Goal: Transaction & Acquisition: Purchase product/service

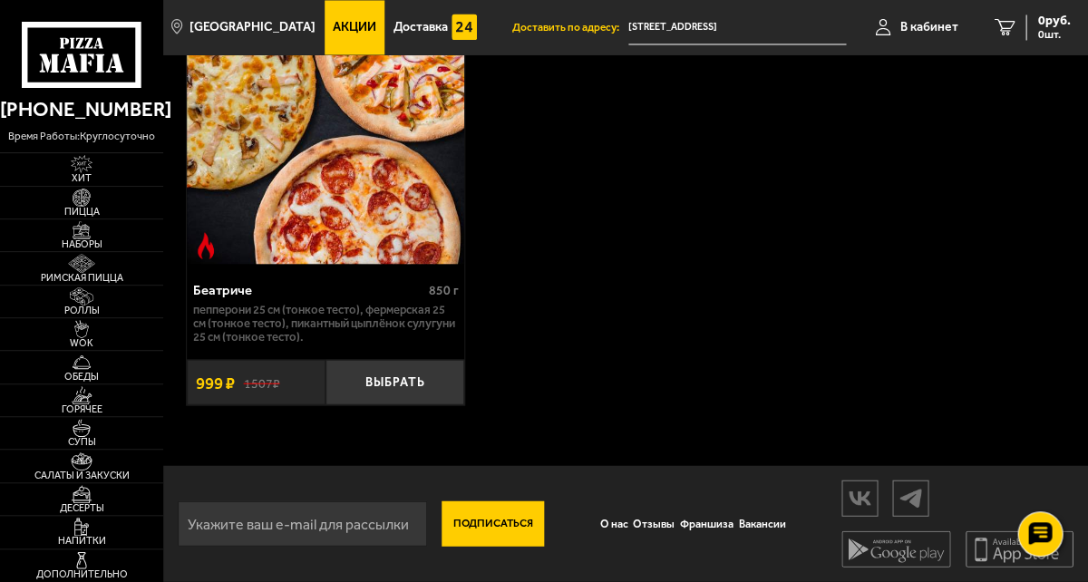
scroll to position [822, 0]
click at [105, 217] on span "Пицца" at bounding box center [81, 212] width 163 height 10
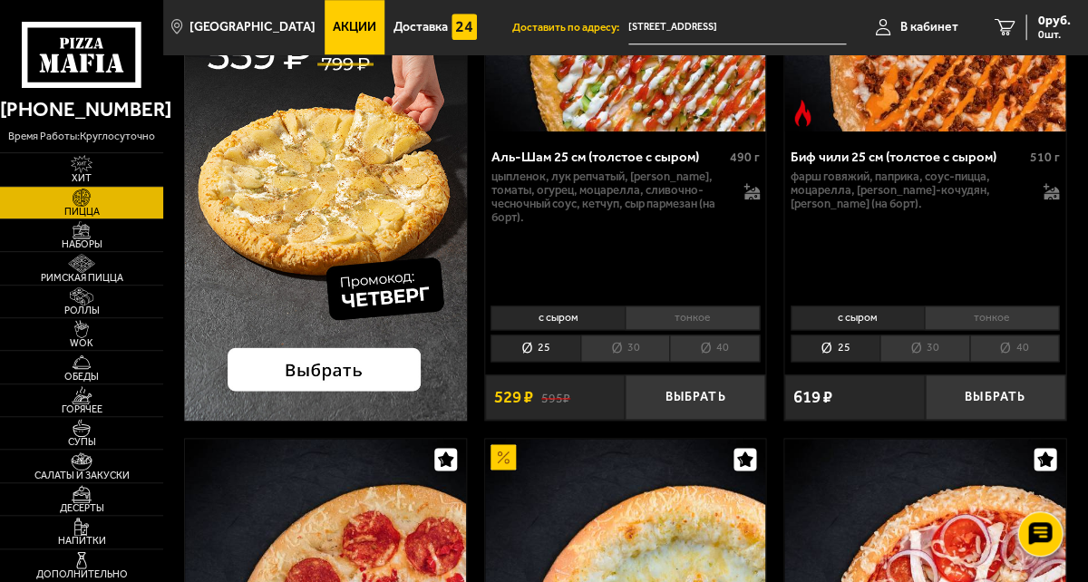
scroll to position [322, 0]
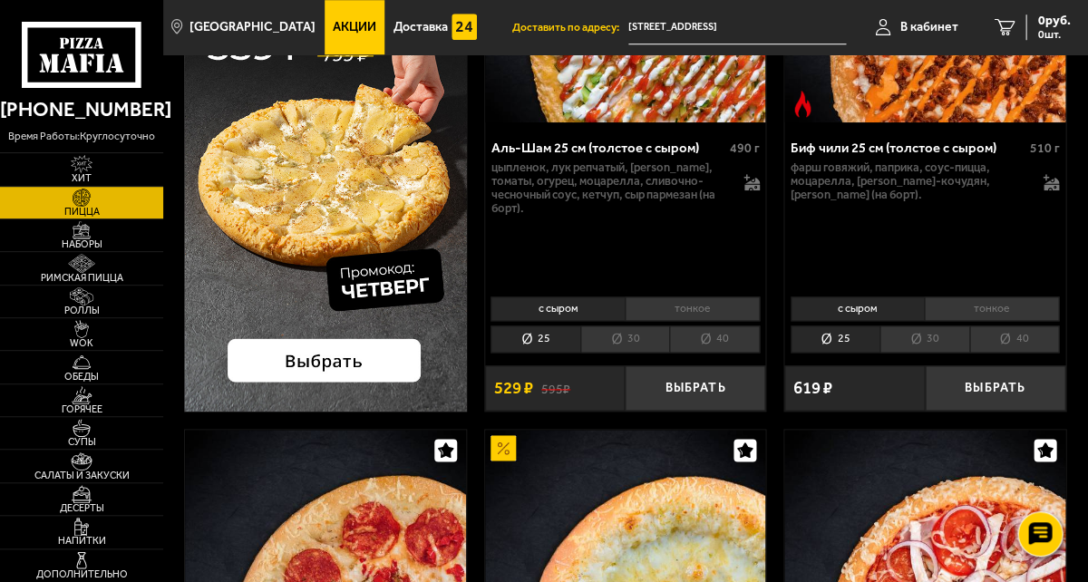
click at [679, 321] on li "тонкое" at bounding box center [692, 309] width 135 height 24
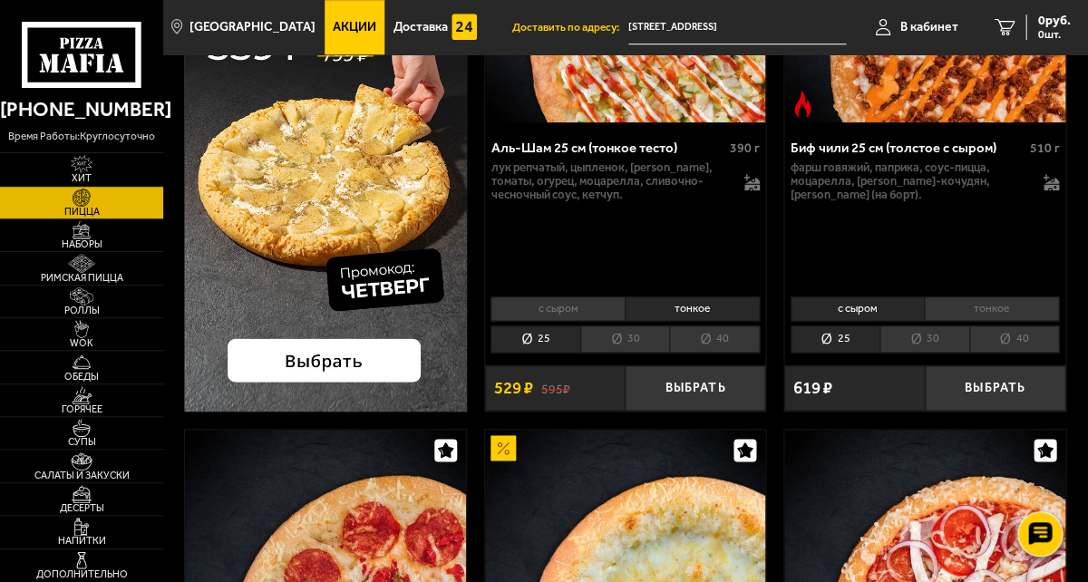
click at [550, 321] on li "с сыром" at bounding box center [558, 309] width 134 height 24
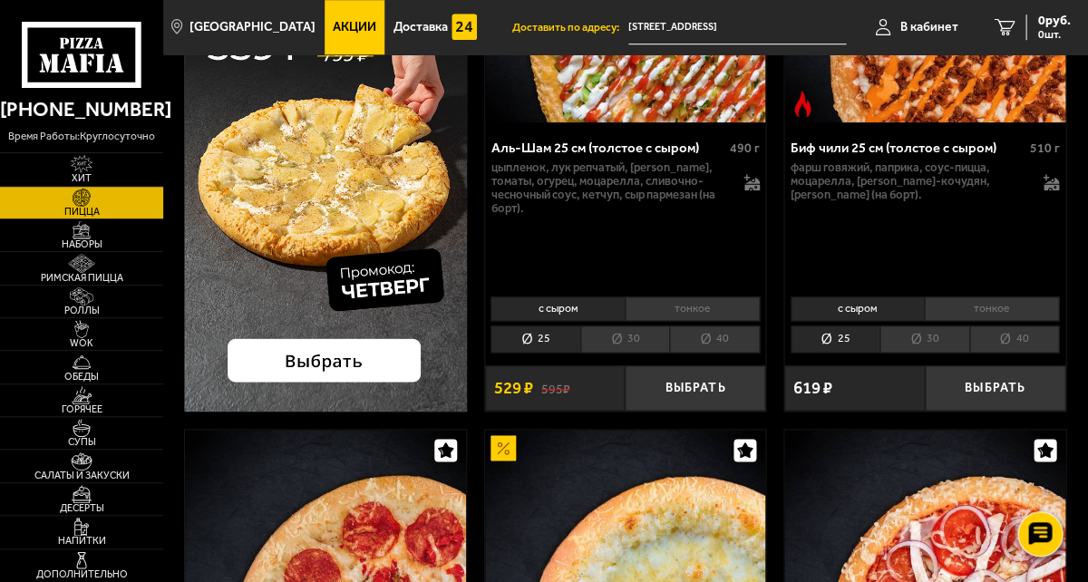
click at [723, 321] on li "тонкое" at bounding box center [692, 309] width 135 height 24
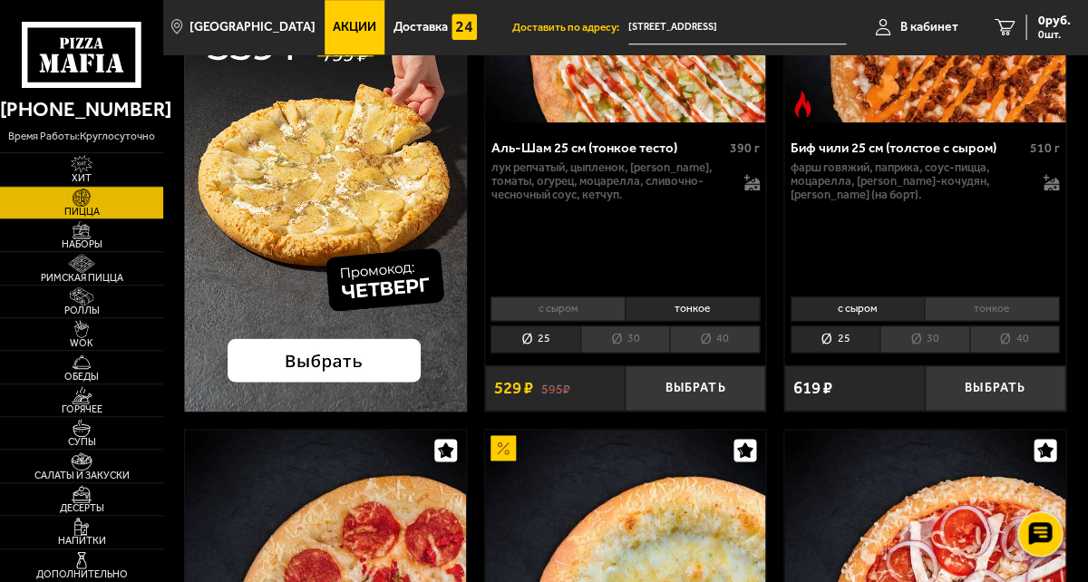
click at [575, 321] on li "с сыром" at bounding box center [558, 309] width 134 height 24
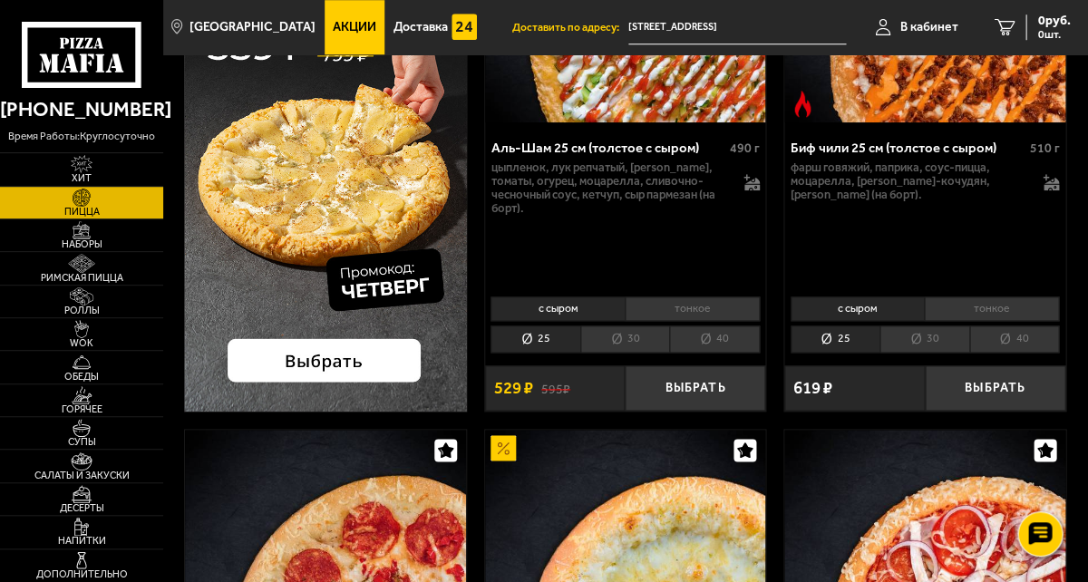
click at [645, 353] on li "30" at bounding box center [624, 339] width 89 height 27
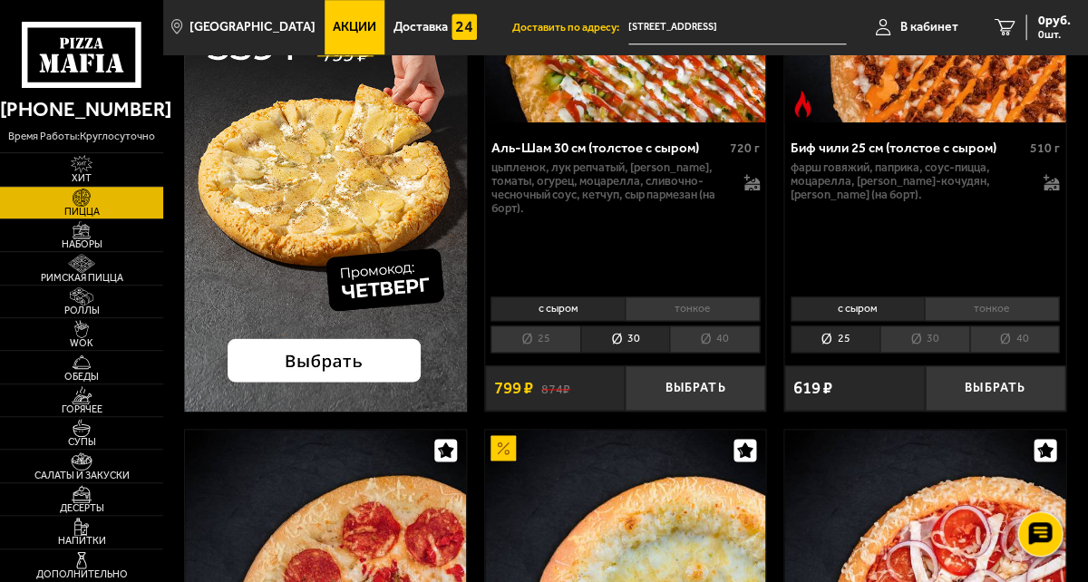
click at [553, 353] on li "25" at bounding box center [535, 339] width 89 height 27
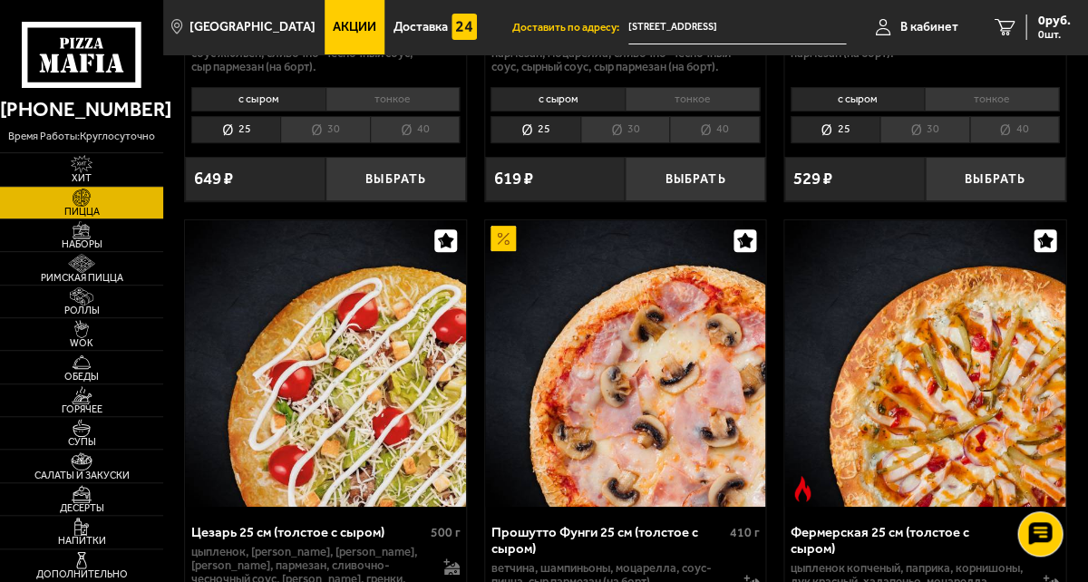
scroll to position [1620, 3]
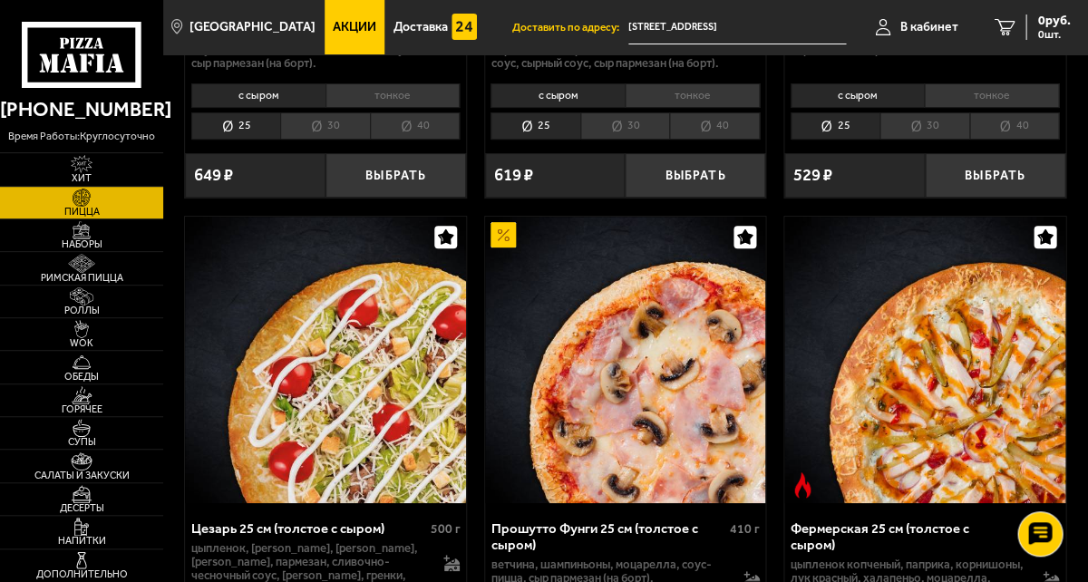
click at [369, 22] on span "Акции" at bounding box center [355, 27] width 44 height 13
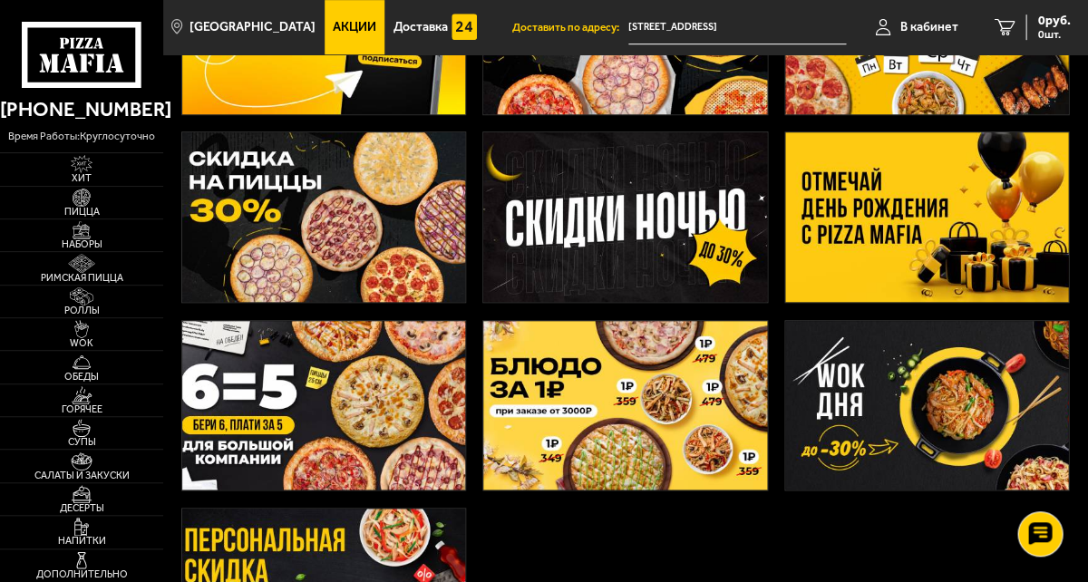
scroll to position [210, 2]
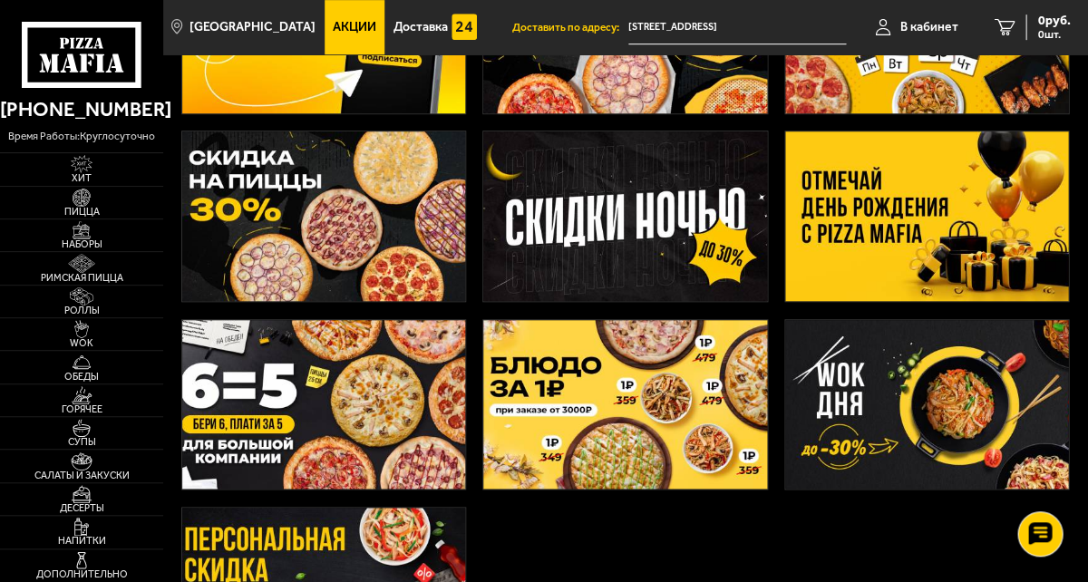
click at [860, 286] on img at bounding box center [926, 217] width 283 height 170
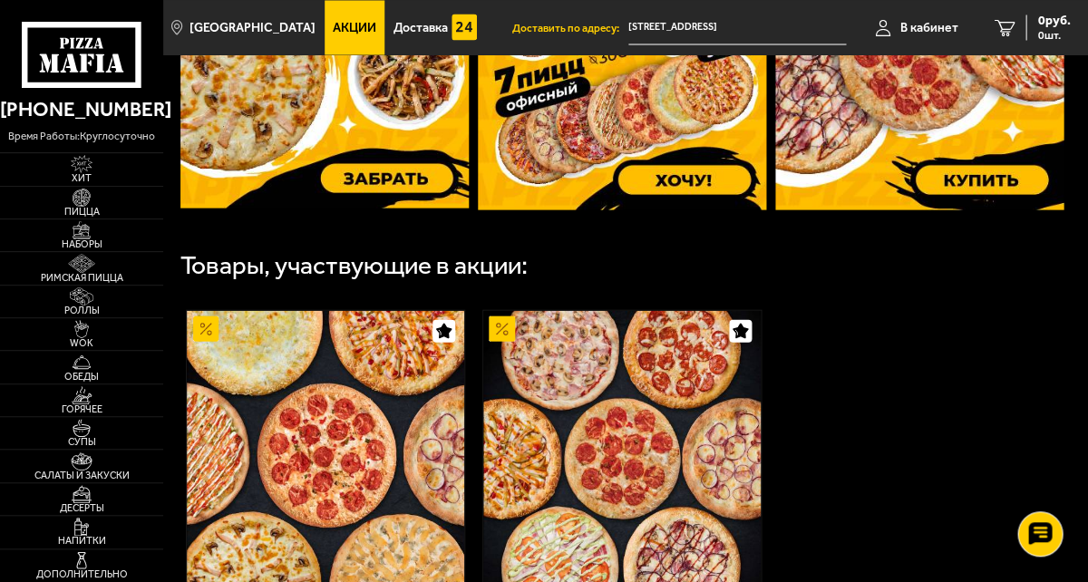
scroll to position [785, 0]
click at [884, 210] on img at bounding box center [919, 18] width 288 height 383
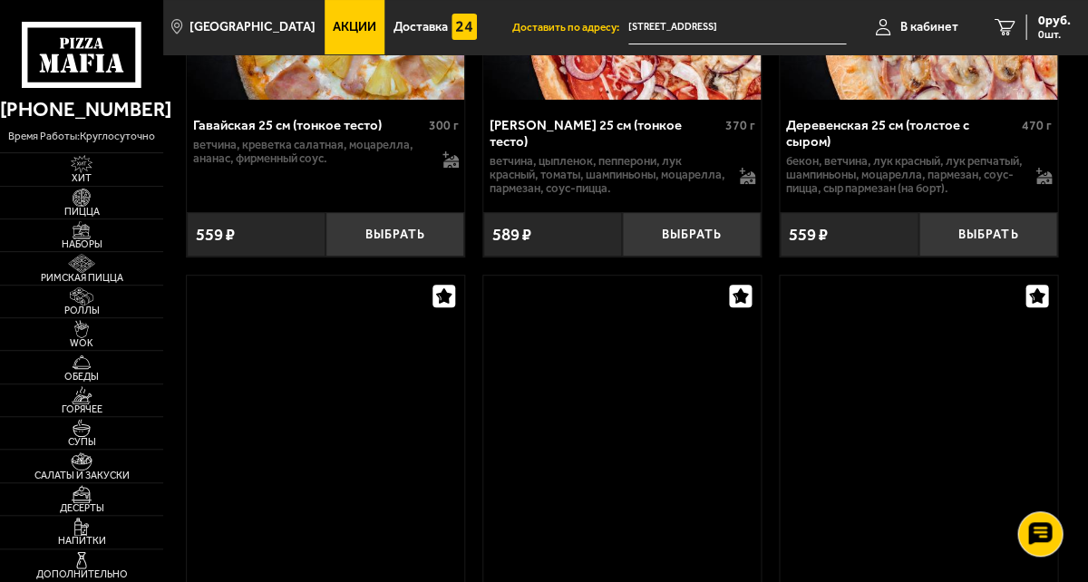
scroll to position [3292, 0]
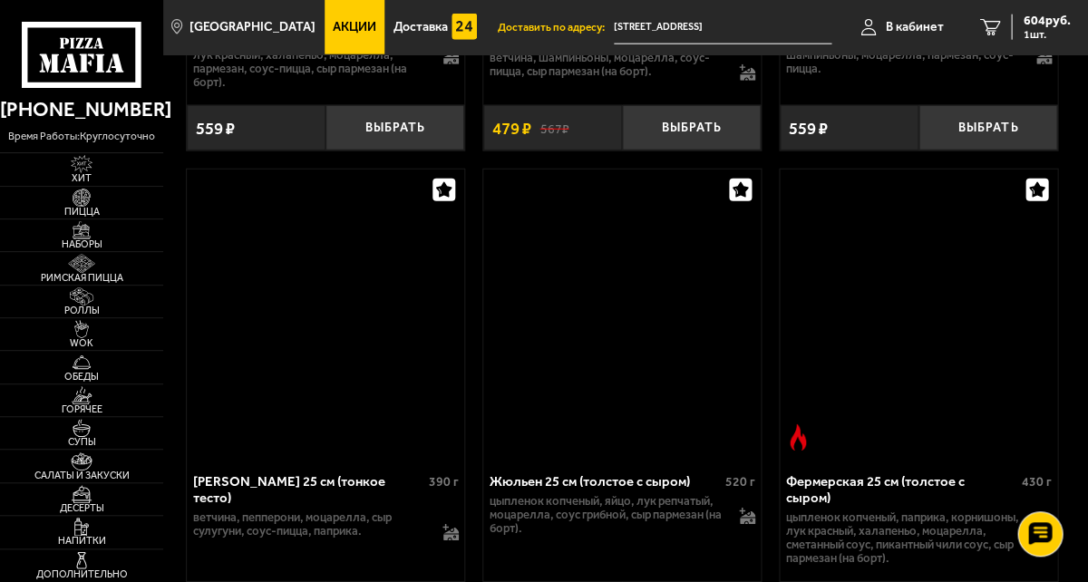
scroll to position [4319, 0]
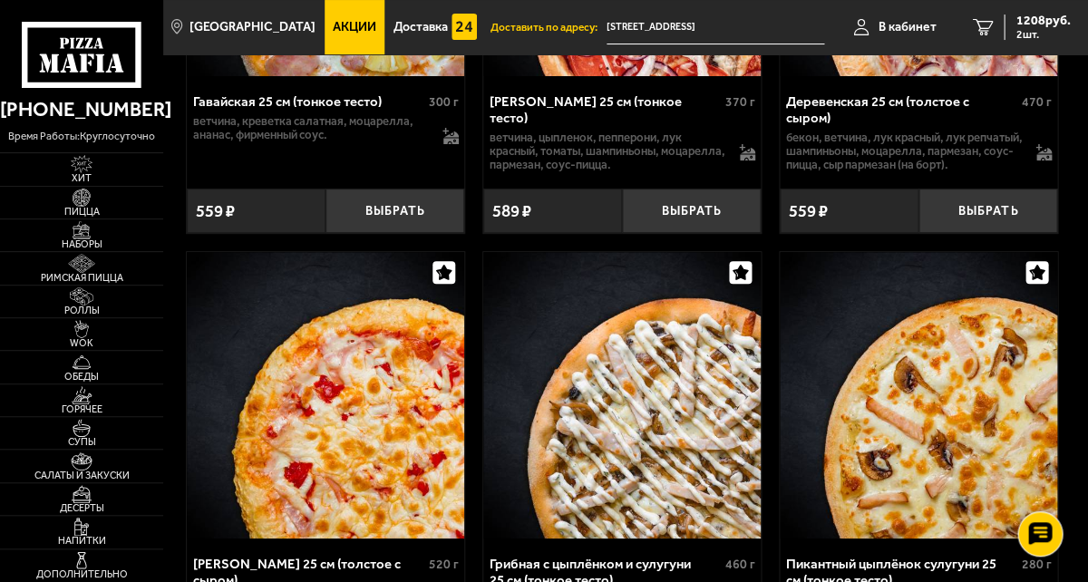
scroll to position [3311, 0]
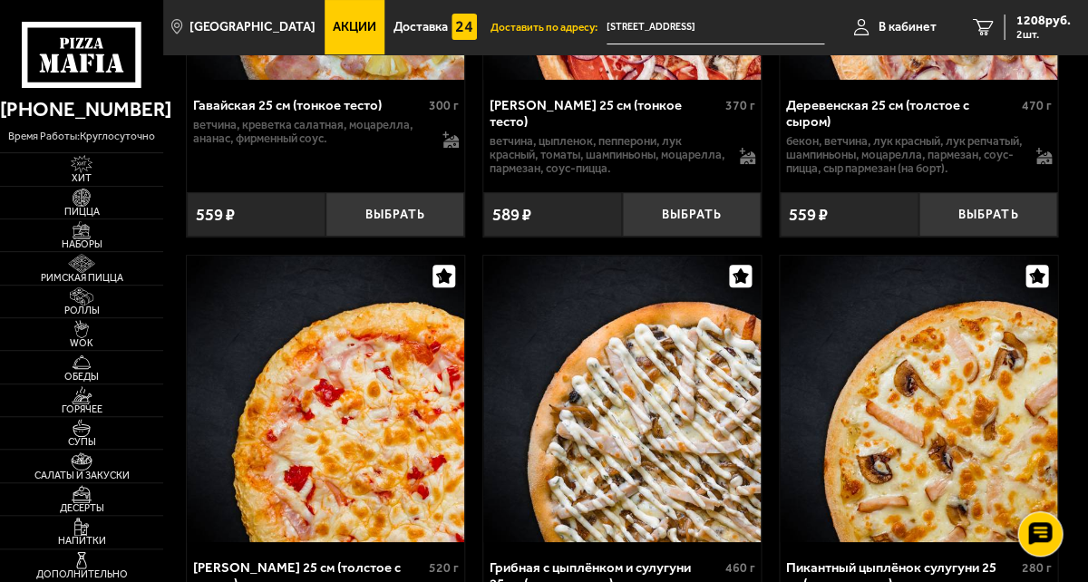
click at [1050, 22] on span "1335 руб." at bounding box center [1043, 21] width 54 height 13
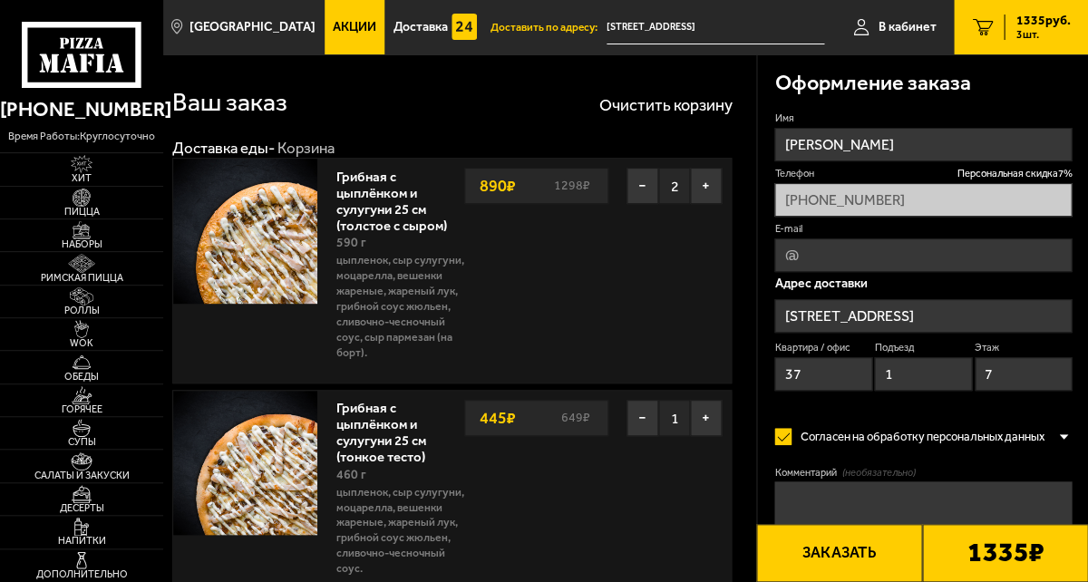
type input "проспект Славы, 40к6"
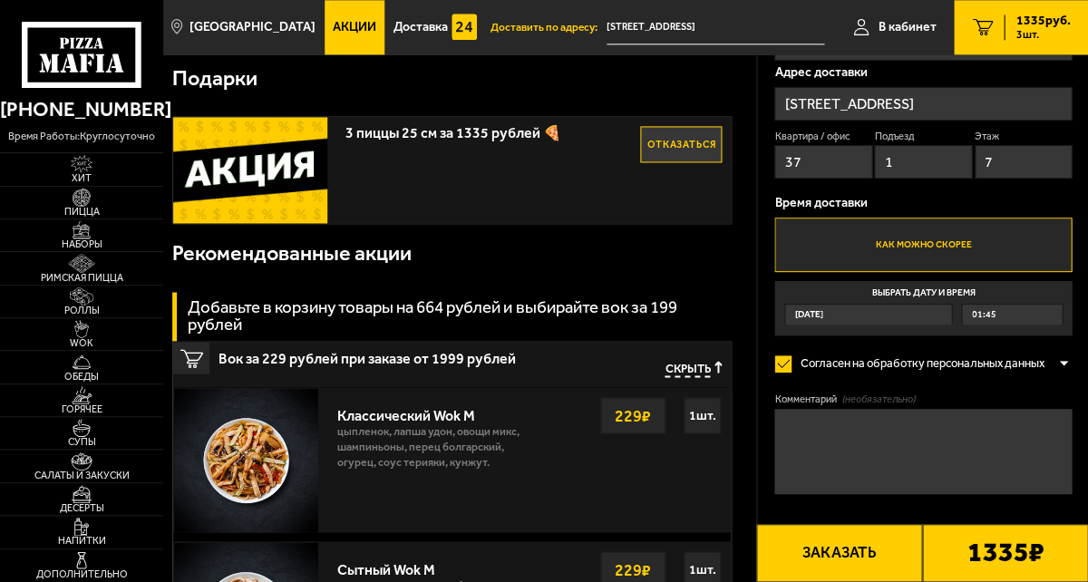
scroll to position [565, 0]
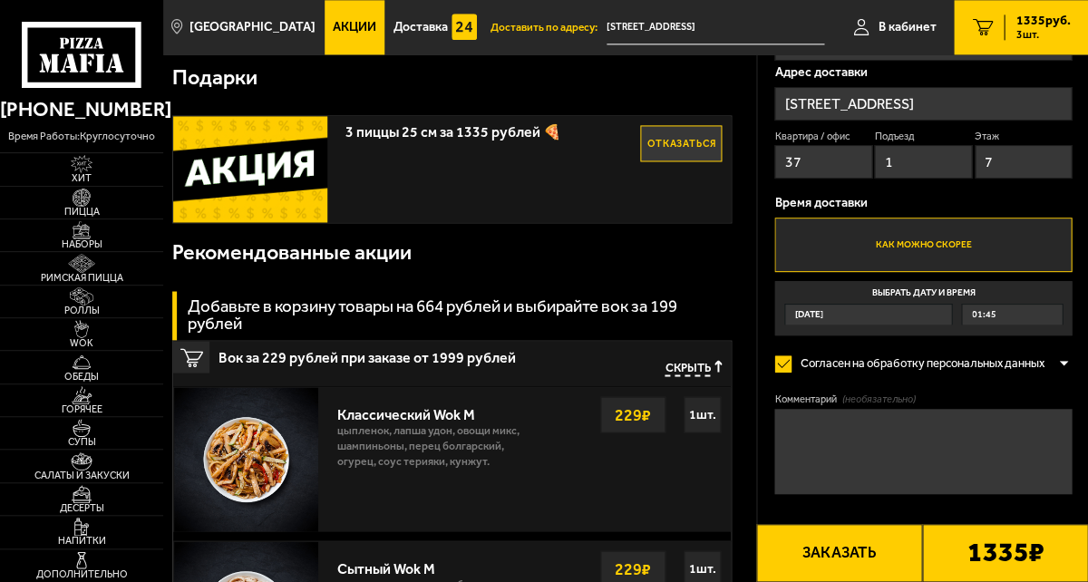
click at [992, 305] on span "01:45" at bounding box center [984, 315] width 24 height 20
click at [0, 0] on input "Выбрать дату и время Сегодня 01:45" at bounding box center [0, 0] width 0 height 0
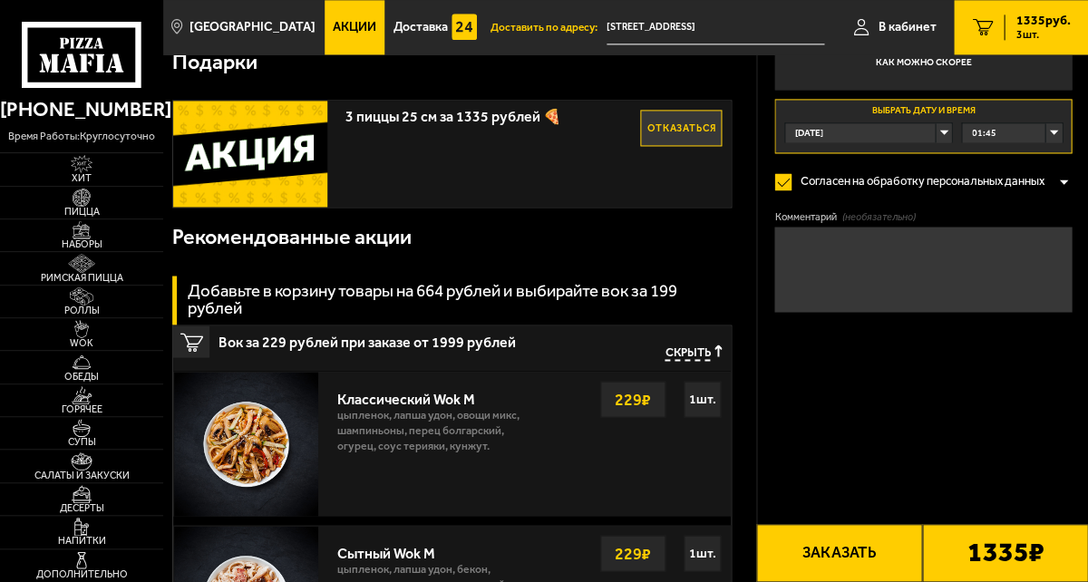
scroll to position [593, 0]
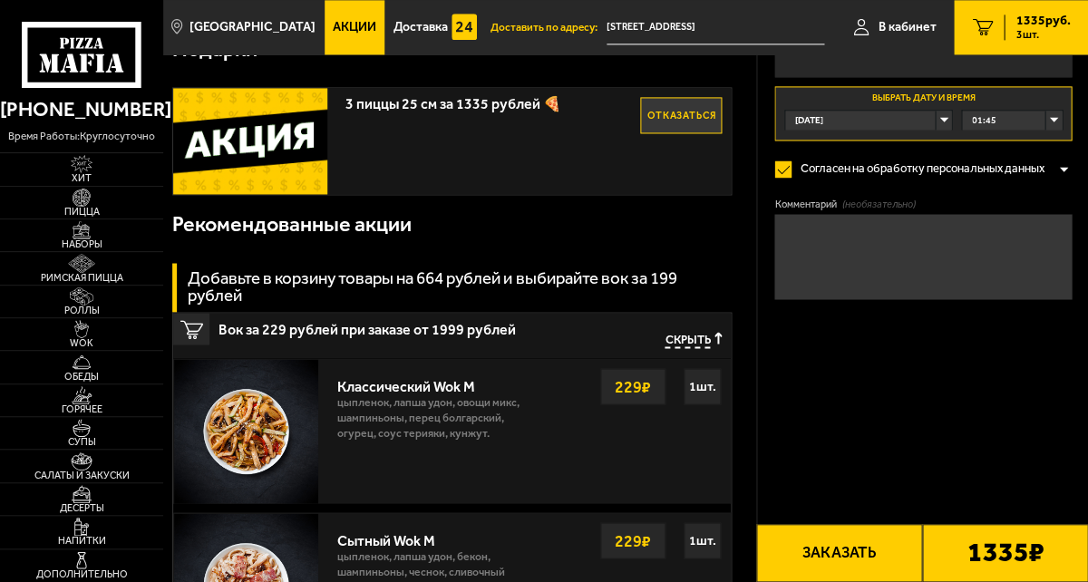
click at [1029, 131] on div "01:45" at bounding box center [1012, 121] width 100 height 20
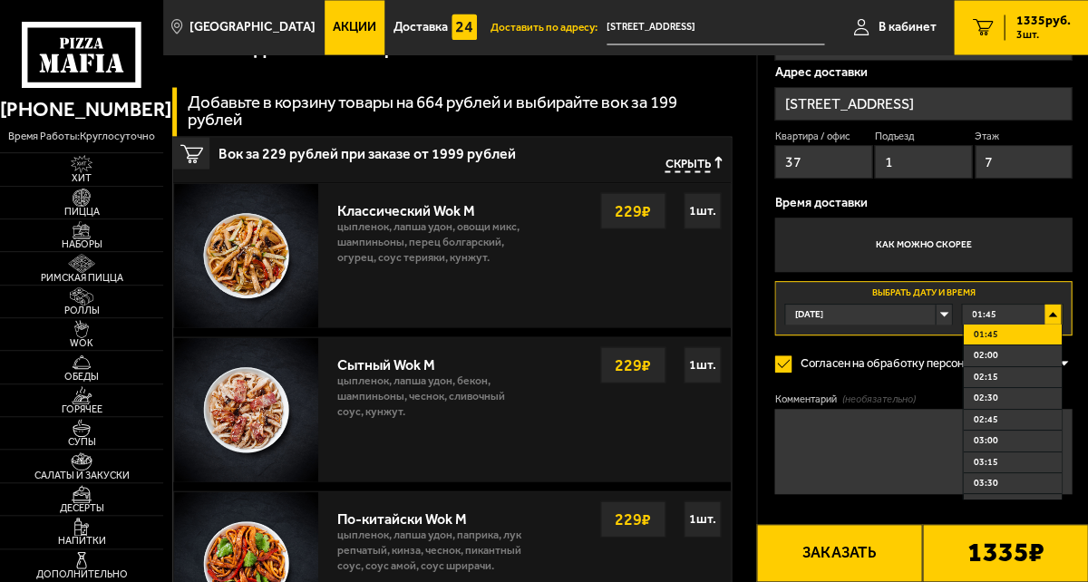
scroll to position [771, 0]
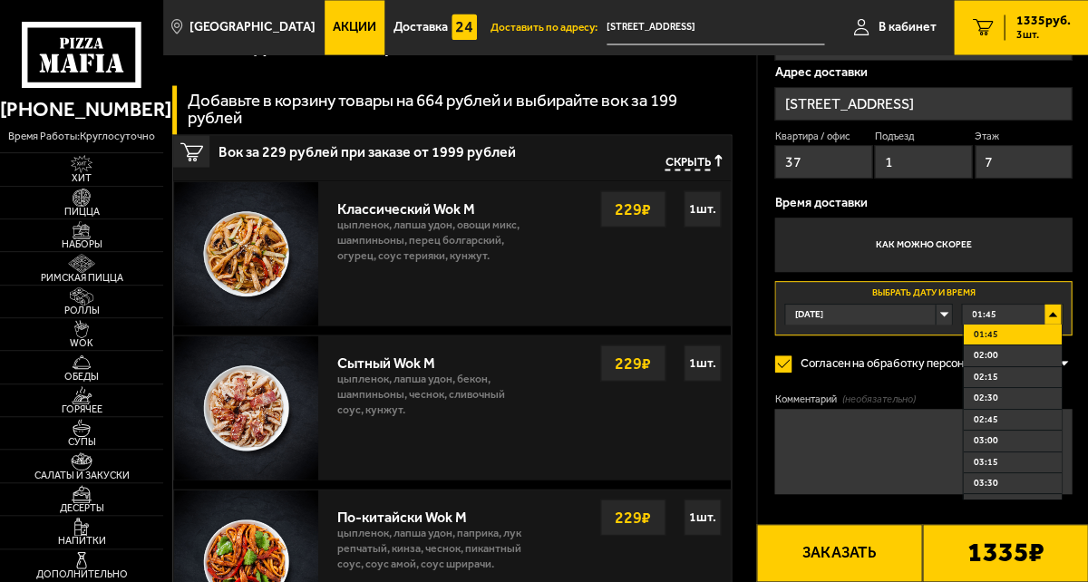
click at [1077, 276] on div "Оформление заказа Имя Ирина Николаевна Телефон Персональная скидка 7 % +7 (905)…" at bounding box center [923, 212] width 332 height 739
click at [1027, 305] on div "01:45" at bounding box center [1012, 315] width 100 height 20
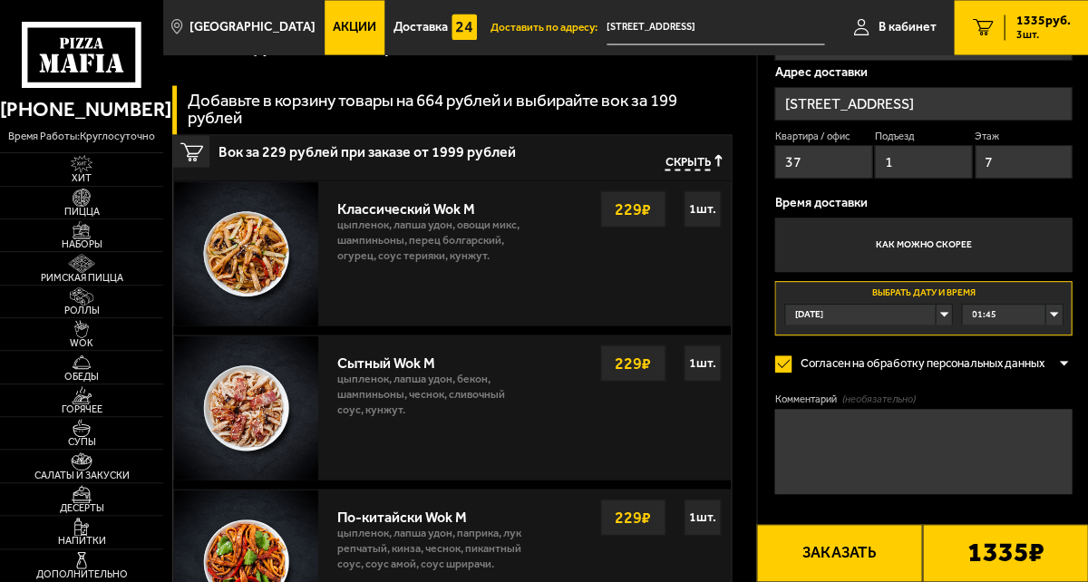
click at [1025, 305] on div "01:45" at bounding box center [1012, 315] width 100 height 20
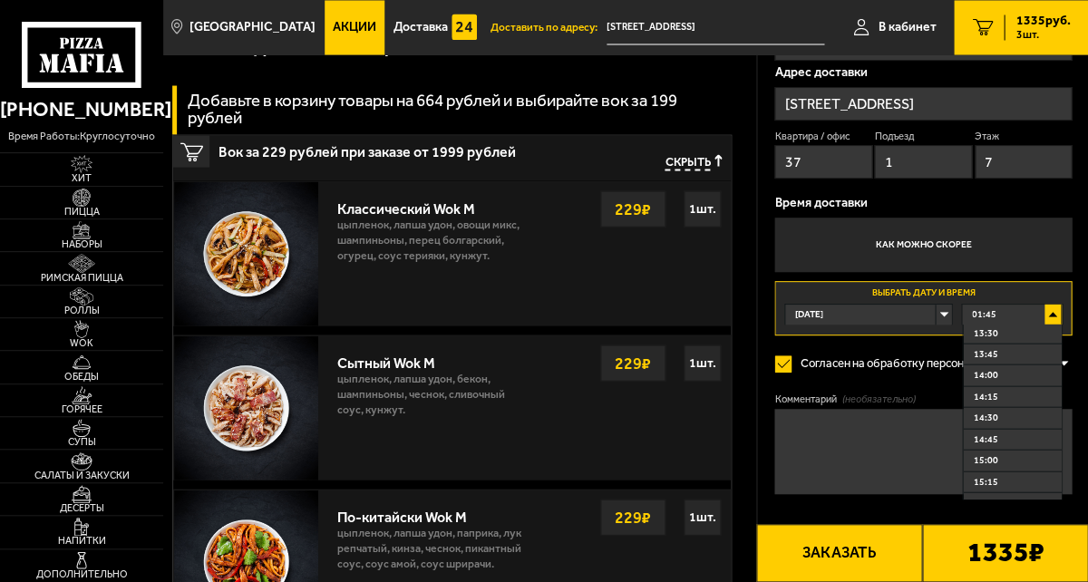
scroll to position [1002, 0]
click at [998, 367] on span "14:00" at bounding box center [985, 373] width 24 height 13
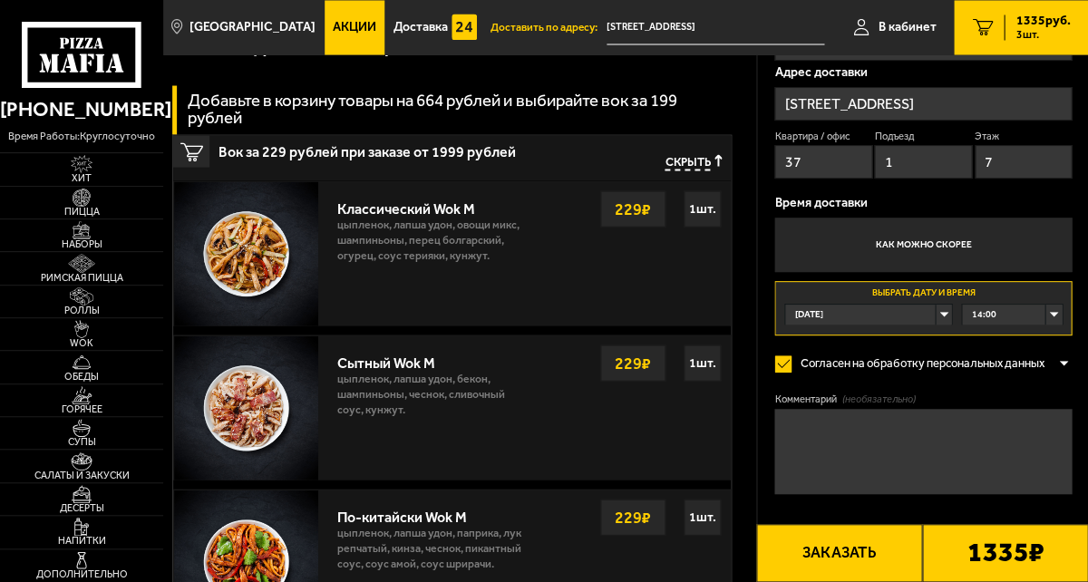
click at [1023, 305] on div "14:00" at bounding box center [1012, 315] width 100 height 20
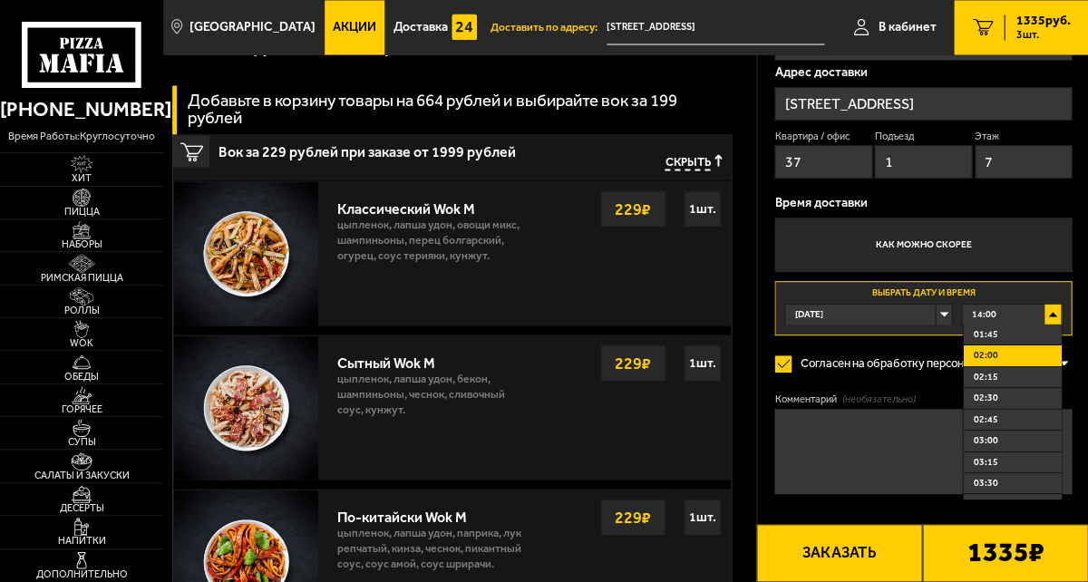
click at [998, 349] on span "02:00" at bounding box center [985, 355] width 24 height 13
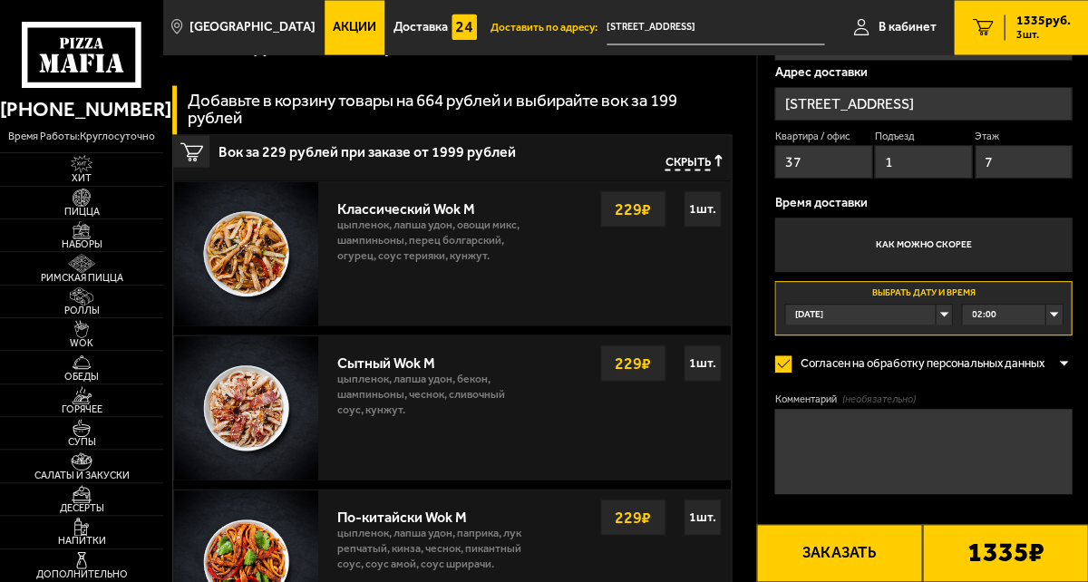
click at [1024, 305] on div "02:00" at bounding box center [1012, 315] width 100 height 20
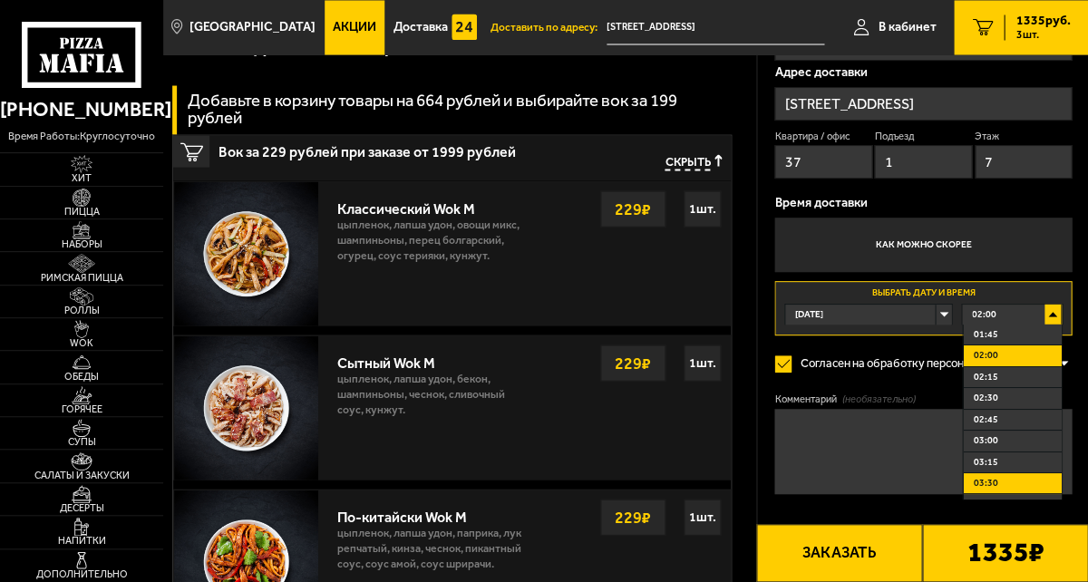
click at [998, 477] on span "03:30" at bounding box center [985, 483] width 24 height 13
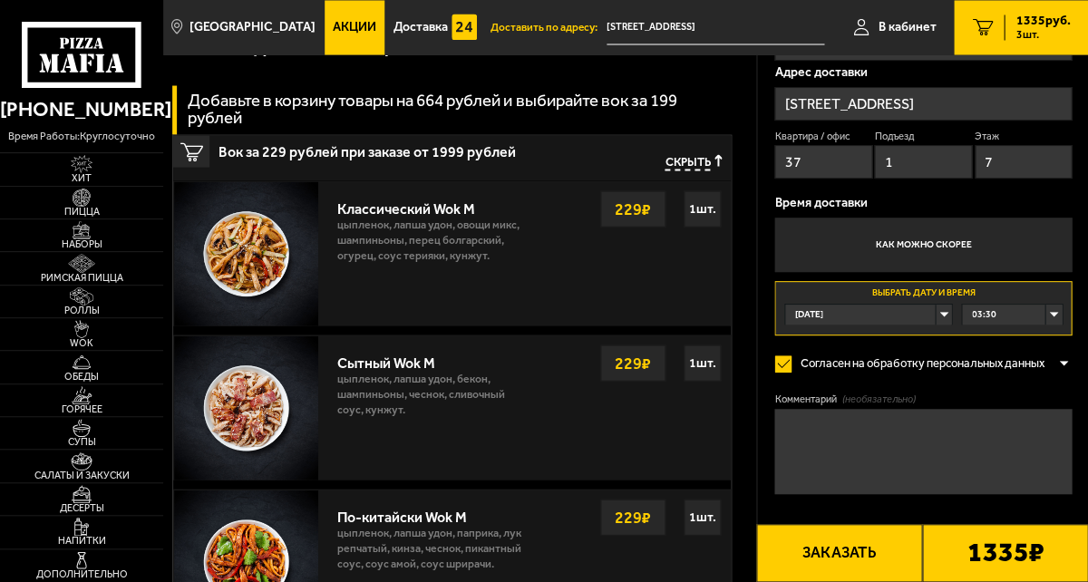
click at [1023, 305] on div "03:30" at bounding box center [1012, 315] width 100 height 20
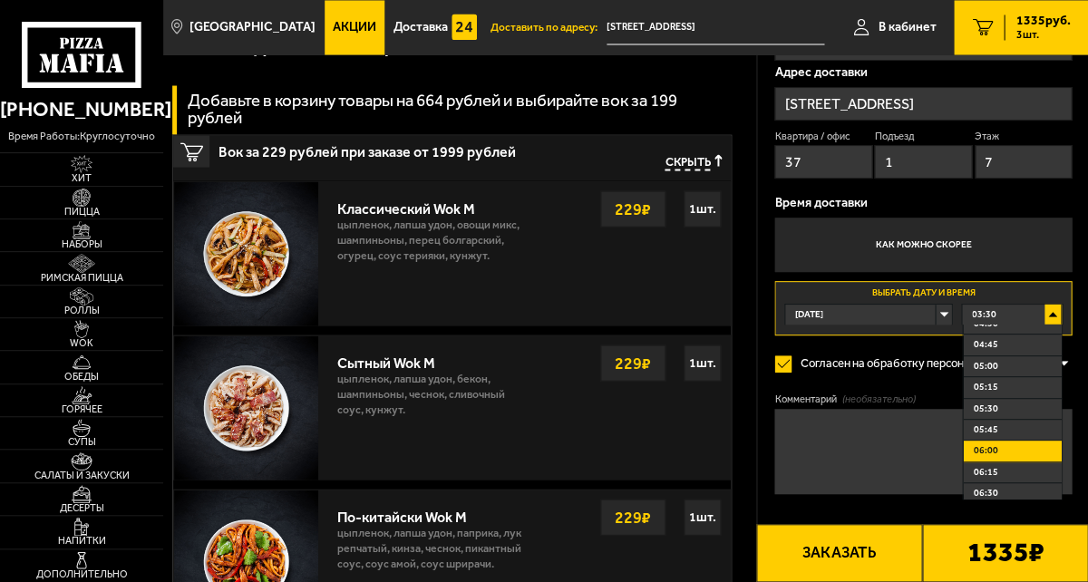
scroll to position [245, 0]
click at [998, 466] on span "06:15" at bounding box center [985, 472] width 24 height 13
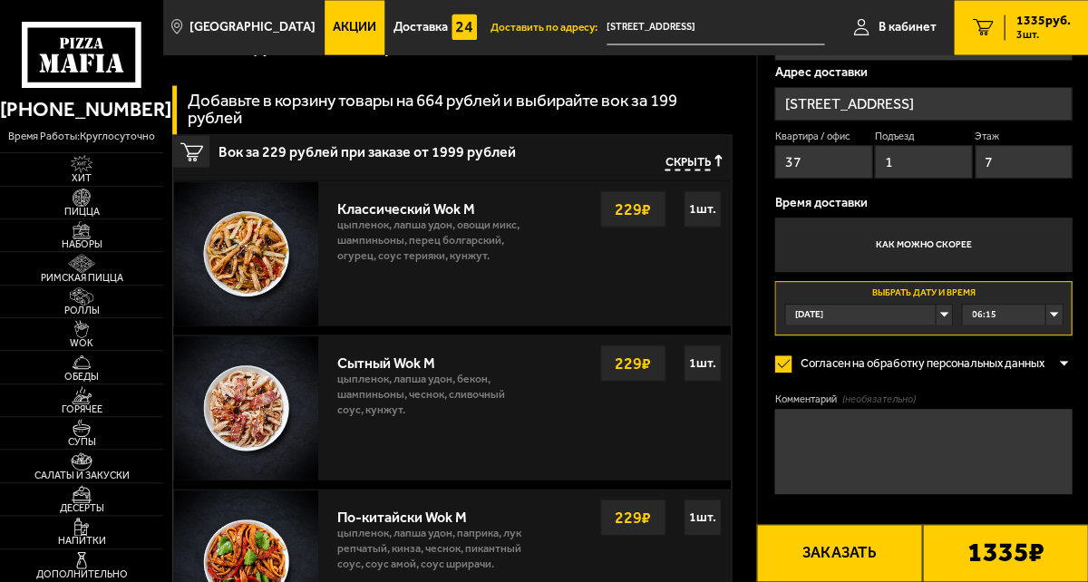
click at [1023, 305] on div "06:15" at bounding box center [1012, 315] width 100 height 20
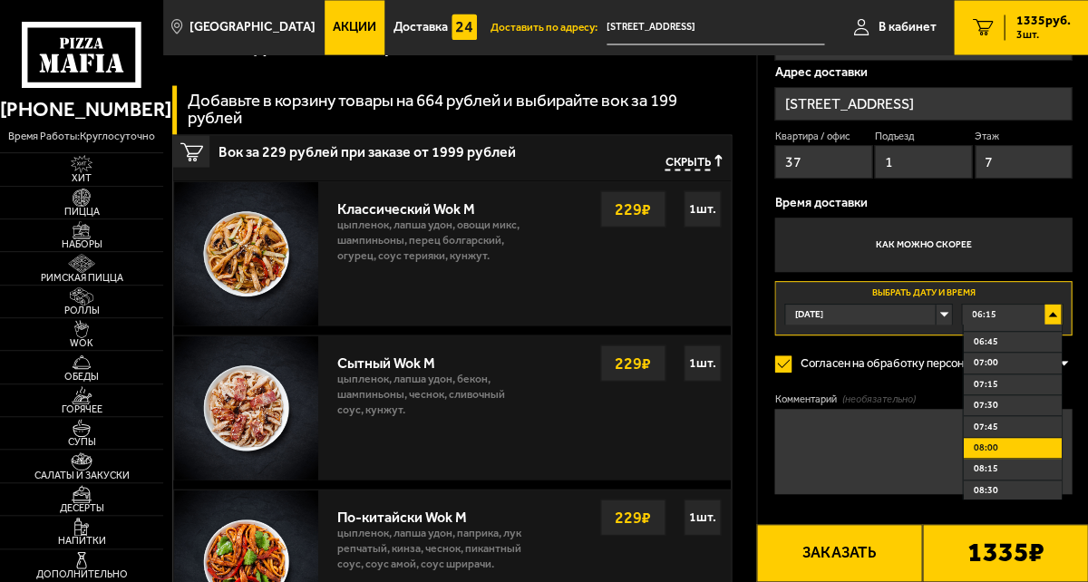
scroll to position [423, 0]
click at [1022, 412] on li "07:45" at bounding box center [1012, 422] width 98 height 21
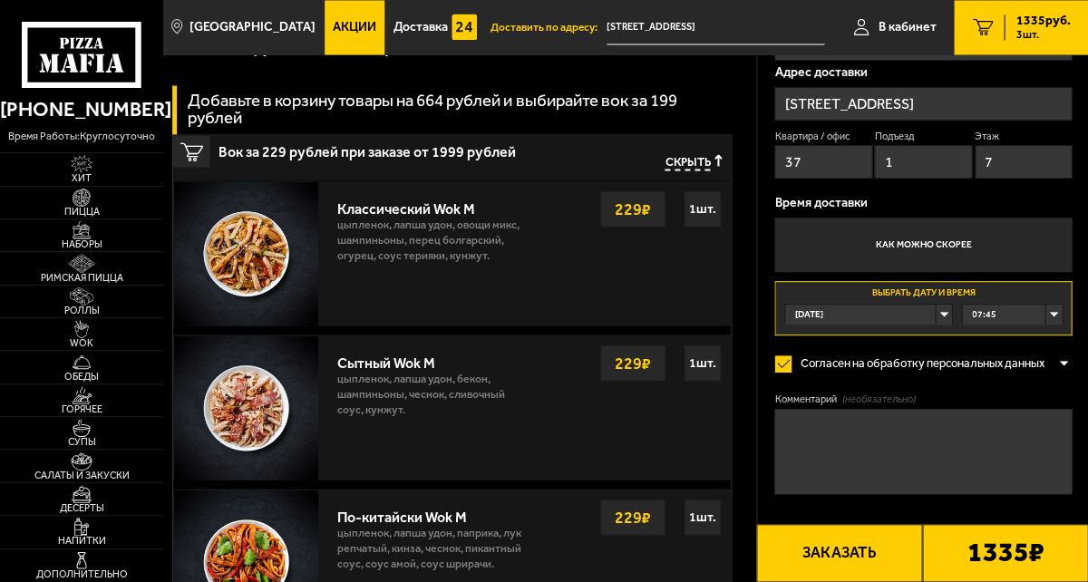
click at [1023, 305] on div "07:45" at bounding box center [1012, 315] width 100 height 20
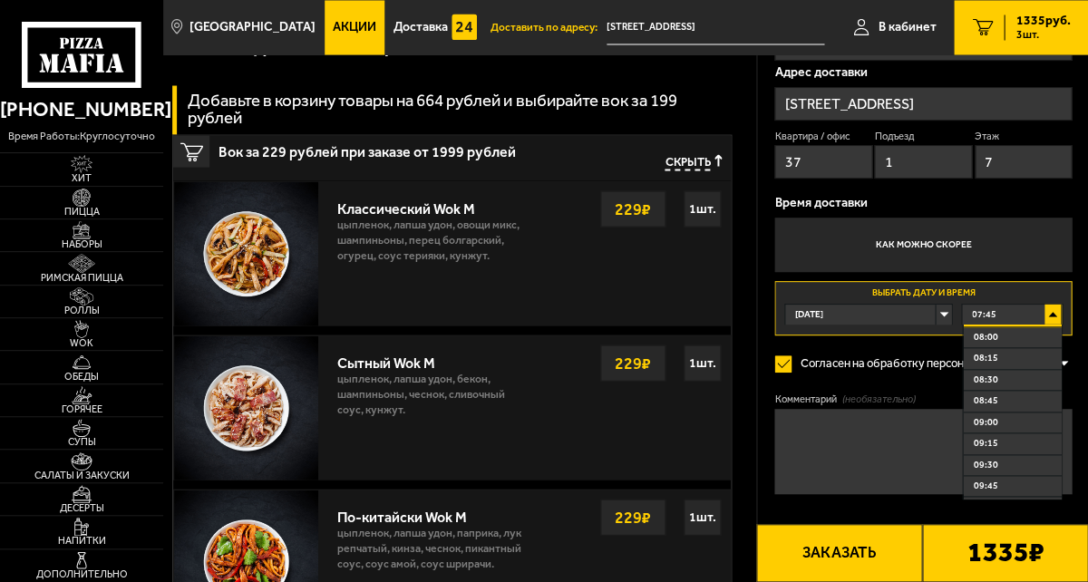
scroll to position [532, 0]
click at [998, 456] on span "09:30" at bounding box center [985, 462] width 24 height 13
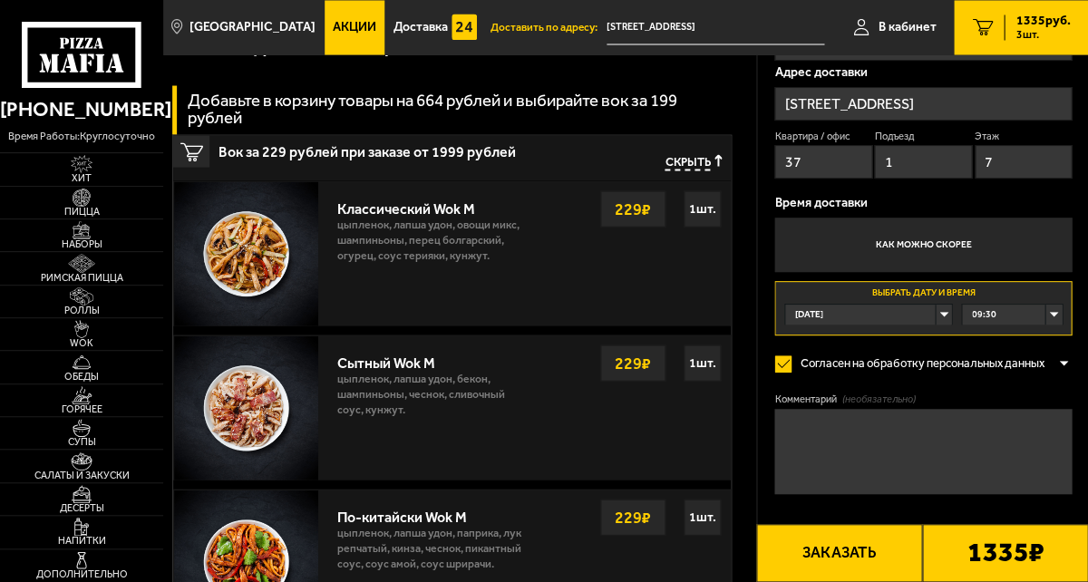
click at [1023, 305] on div "09:30" at bounding box center [1012, 315] width 100 height 20
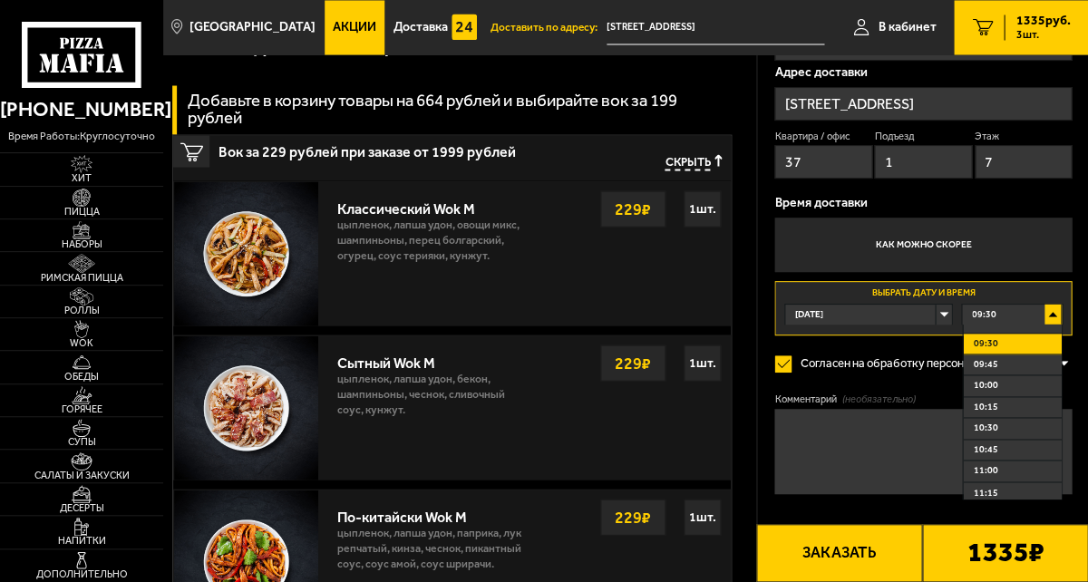
scroll to position [651, 0]
click at [998, 400] on span "10:15" at bounding box center [985, 406] width 24 height 13
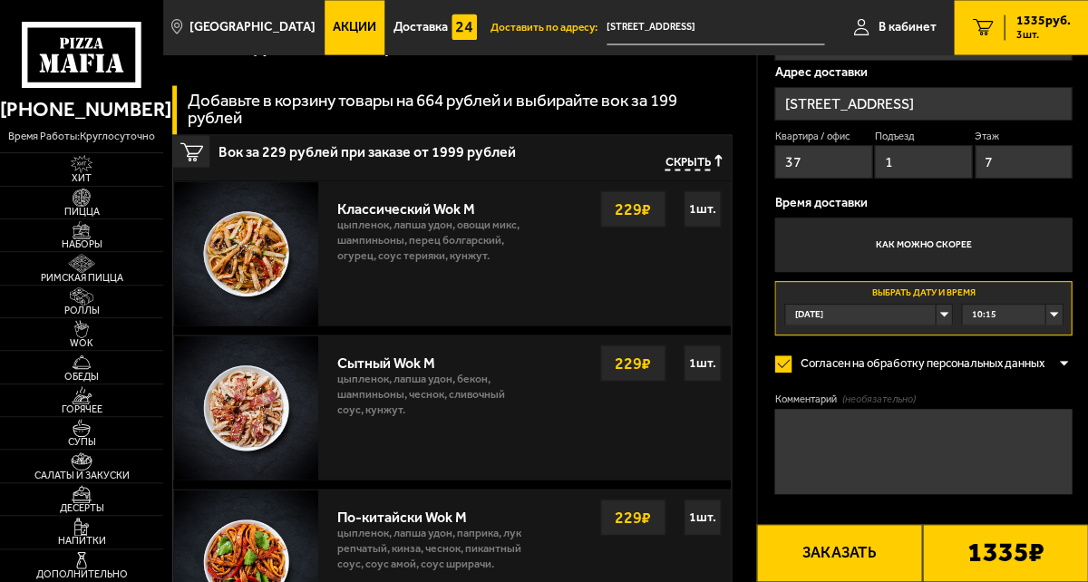
click at [1031, 305] on div "10:15" at bounding box center [1012, 315] width 100 height 20
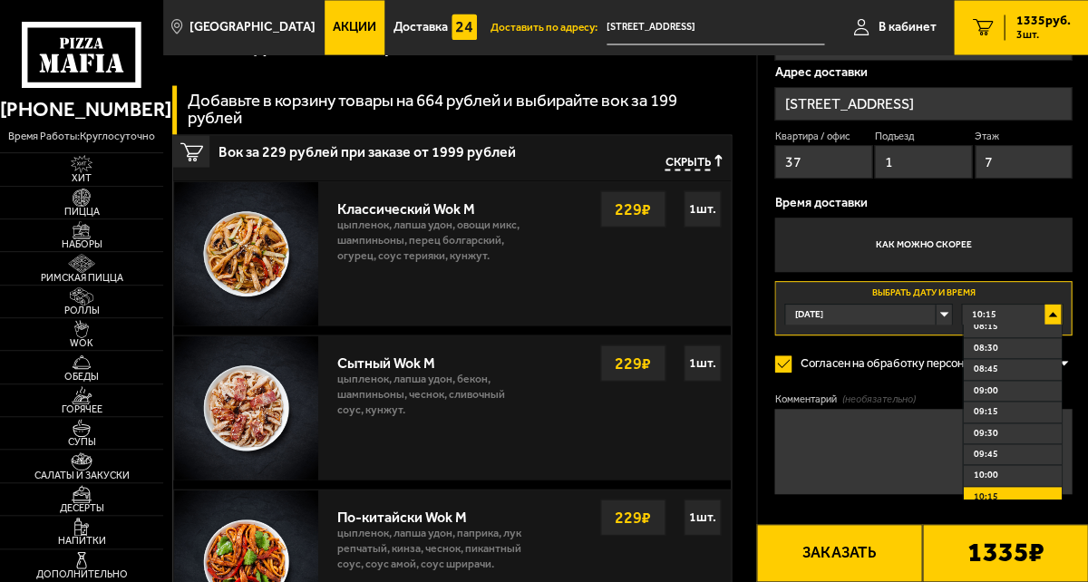
scroll to position [559, 0]
click at [998, 471] on span "10:00" at bounding box center [985, 477] width 24 height 13
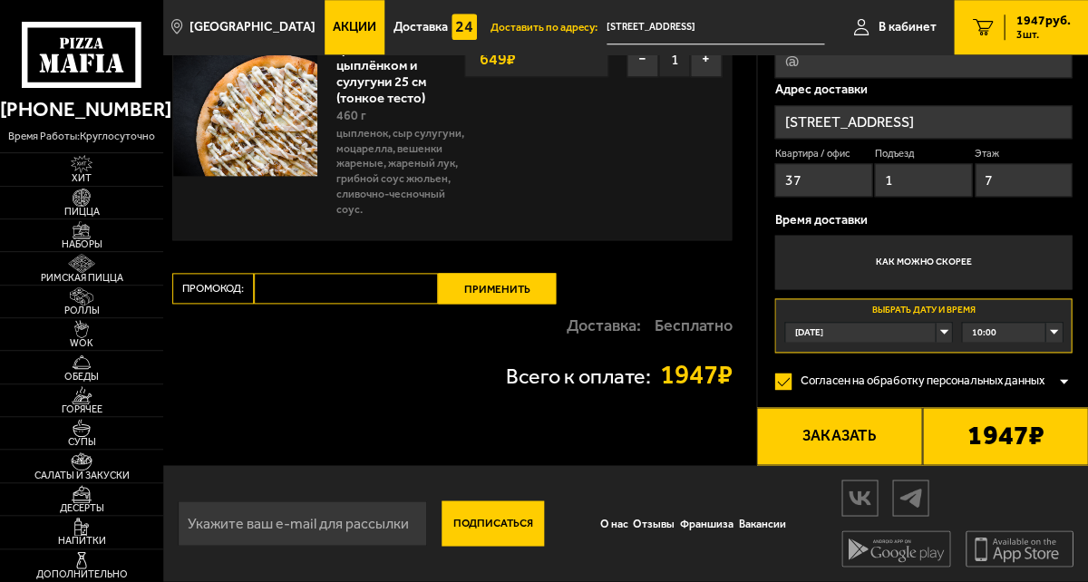
click at [370, 273] on input "Промокод:" at bounding box center [346, 288] width 184 height 31
type input "10ДР"
click at [468, 273] on button "Применить" at bounding box center [497, 288] width 118 height 31
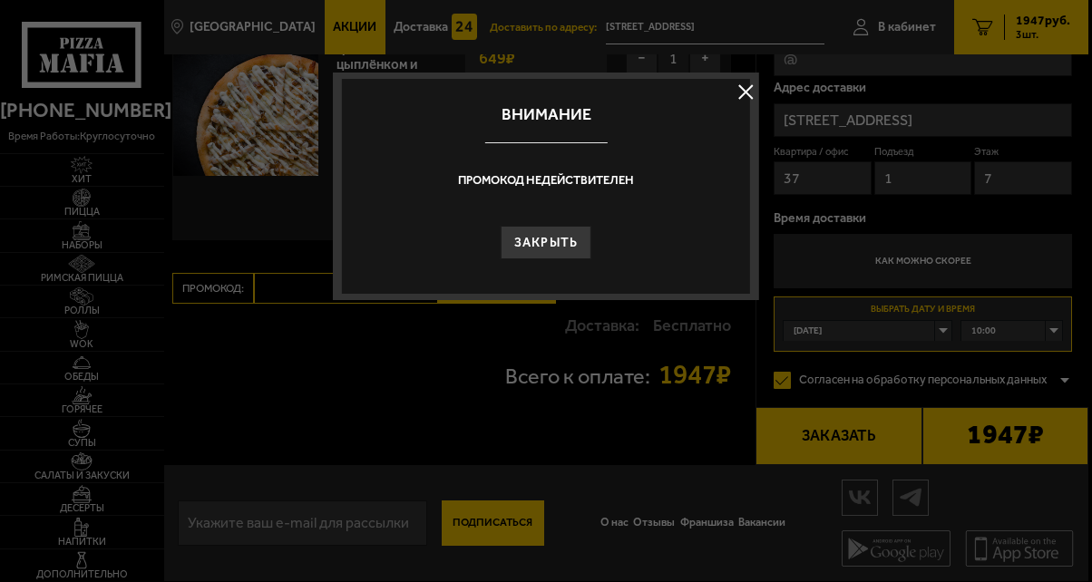
click at [758, 93] on button at bounding box center [745, 91] width 27 height 27
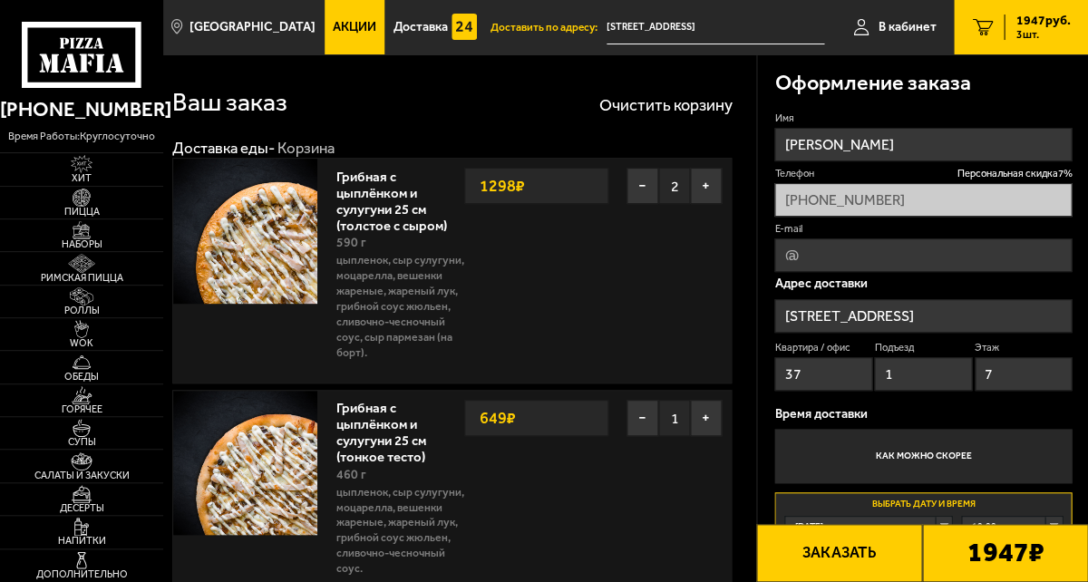
scroll to position [0, 0]
click at [655, 113] on button "Очистить корзину" at bounding box center [665, 105] width 133 height 16
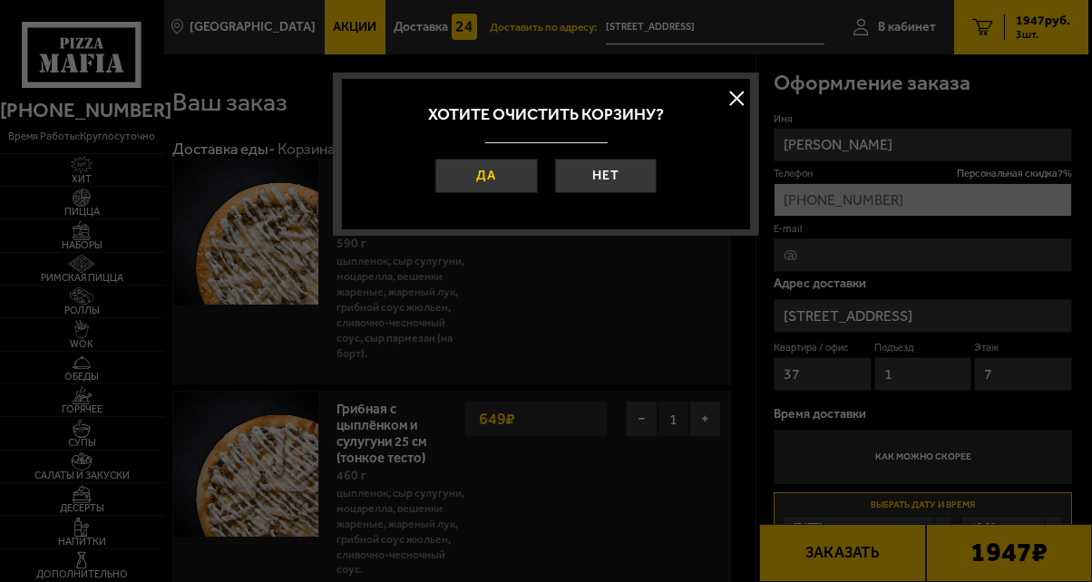
click at [508, 193] on button "Да" at bounding box center [486, 176] width 102 height 34
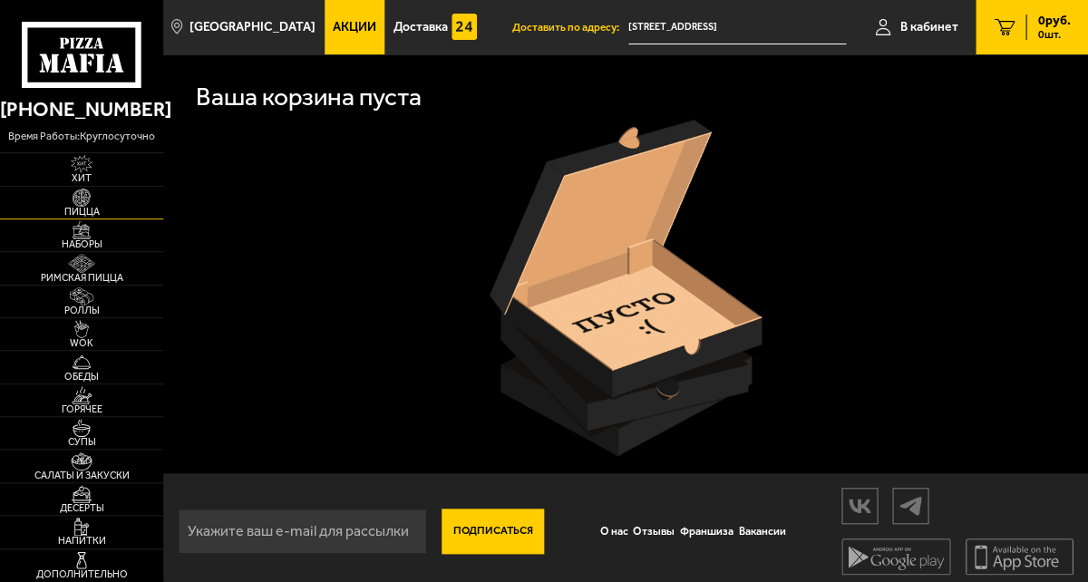
click at [96, 207] on img at bounding box center [82, 198] width 44 height 18
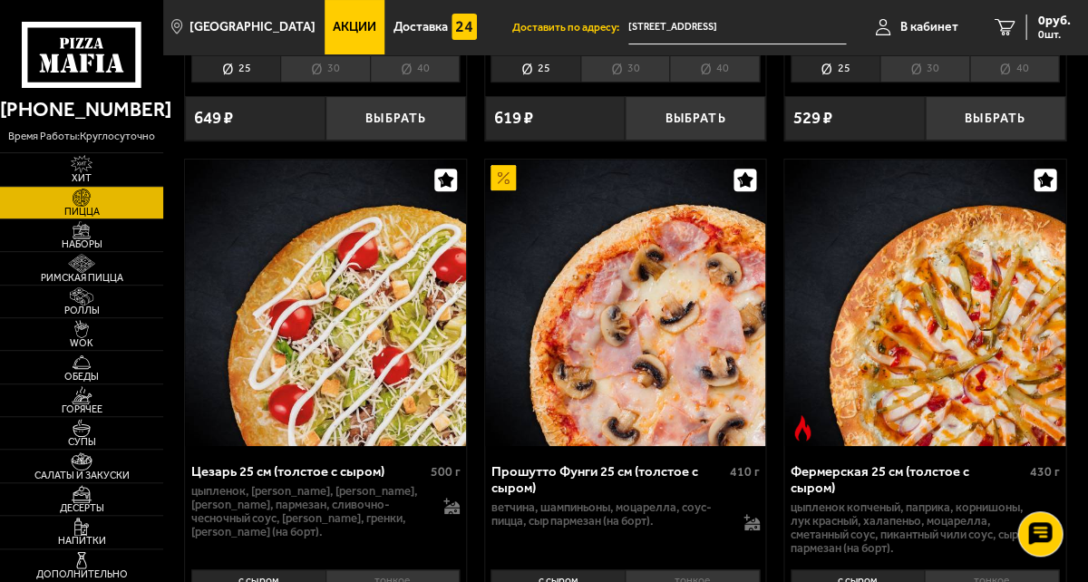
scroll to position [1667, 0]
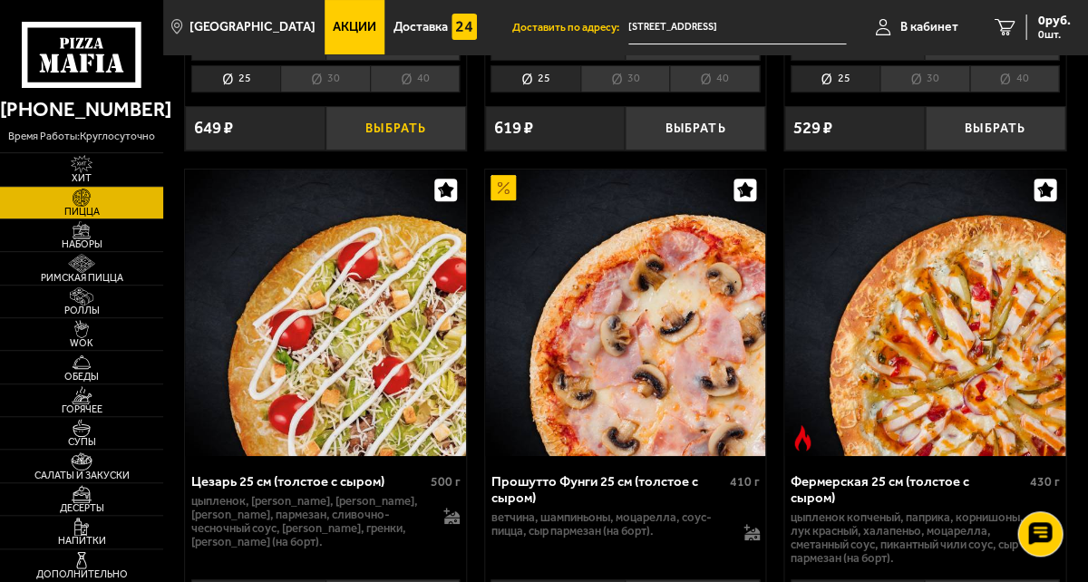
click at [399, 151] on button "Выбрать" at bounding box center [396, 128] width 141 height 45
click at [435, 151] on button "+" at bounding box center [442, 128] width 47 height 45
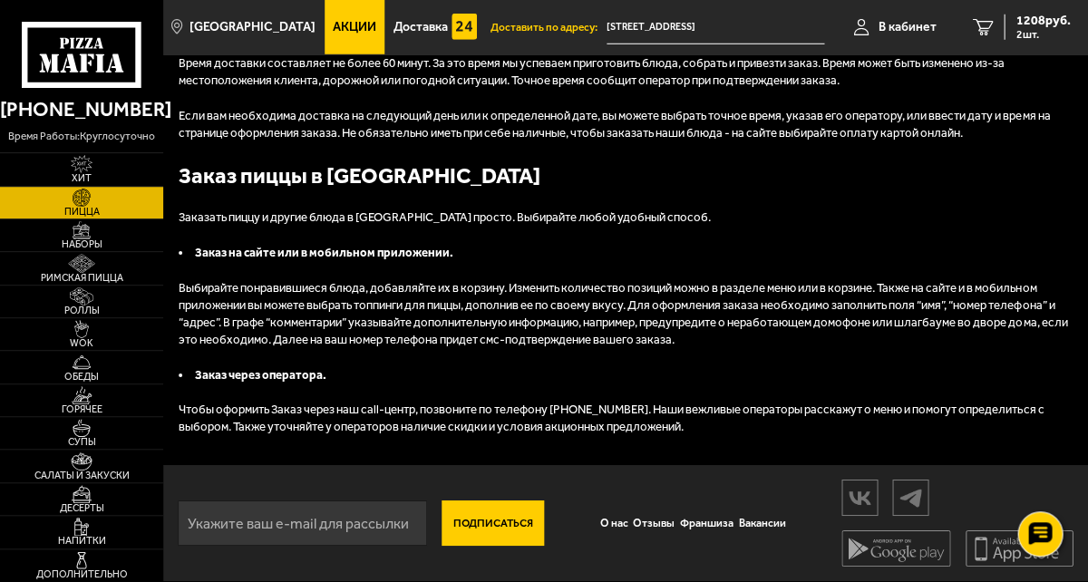
scroll to position [6379, 4]
